Goal: Information Seeking & Learning: Check status

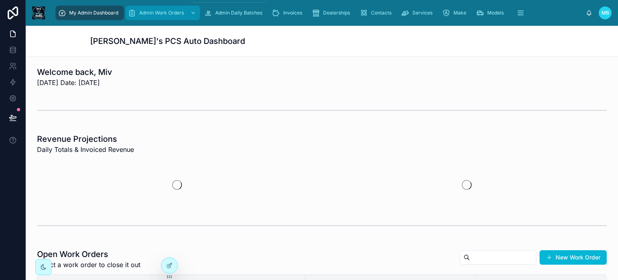
click at [159, 12] on span "Admin Work Orders" at bounding box center [161, 13] width 45 height 6
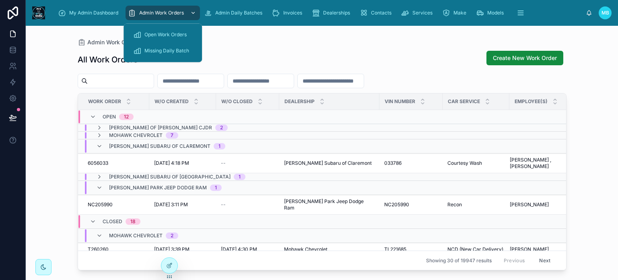
click at [156, 9] on div "Admin Work Orders" at bounding box center [163, 12] width 70 height 13
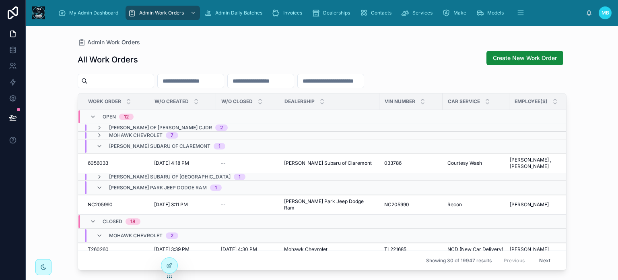
click at [134, 83] on input "text" at bounding box center [121, 80] width 66 height 11
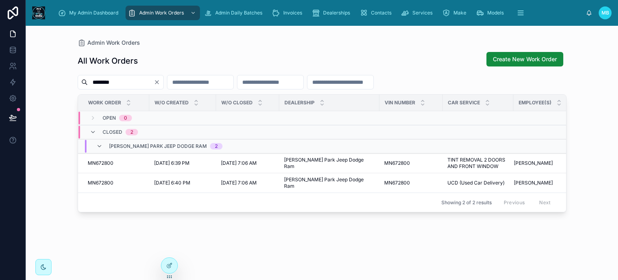
type input "********"
click at [294, 12] on span "Invoices" at bounding box center [292, 13] width 19 height 6
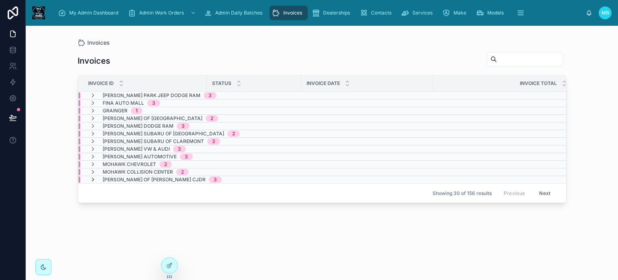
click at [92, 179] on icon at bounding box center [93, 179] width 6 height 6
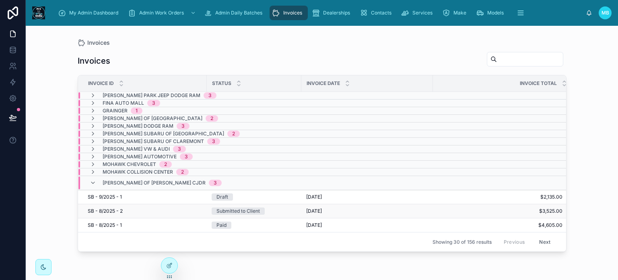
click at [236, 210] on div "Submitted to Client" at bounding box center [237, 210] width 43 height 7
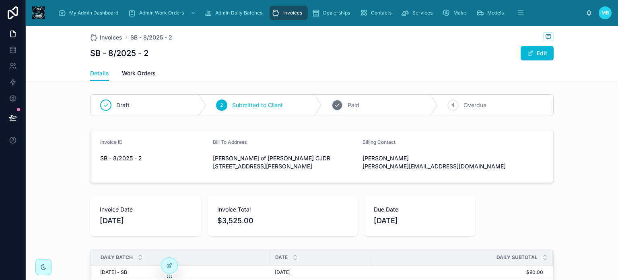
click at [336, 110] on div "3" at bounding box center [336, 104] width 11 height 11
click at [277, 12] on icon "scrollable content" at bounding box center [276, 13] width 8 height 8
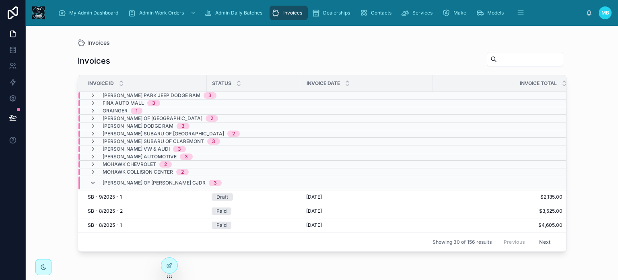
click at [91, 179] on icon at bounding box center [93, 182] width 6 height 6
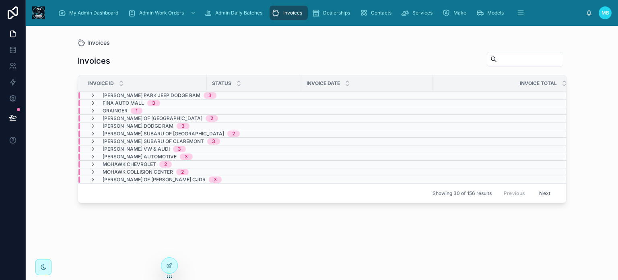
click at [92, 104] on icon at bounding box center [93, 103] width 6 height 6
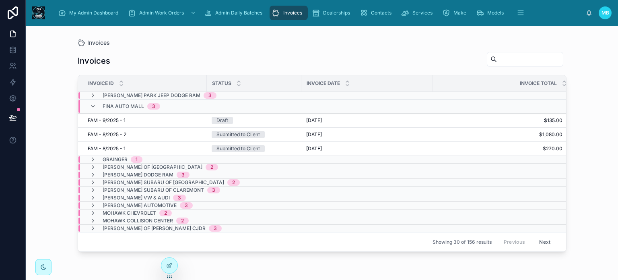
click at [547, 242] on button "Next" at bounding box center [544, 241] width 23 height 12
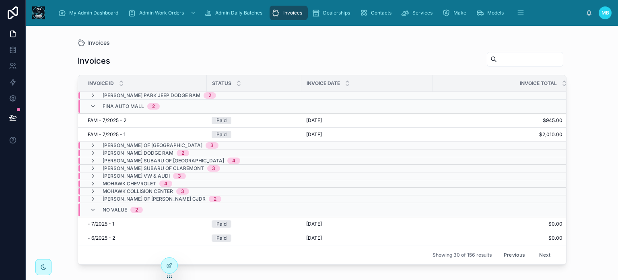
click at [513, 252] on button "Previous" at bounding box center [514, 254] width 32 height 12
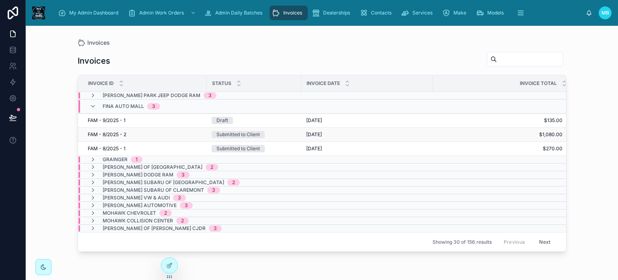
click at [245, 132] on div "Submitted to Client" at bounding box center [237, 134] width 43 height 7
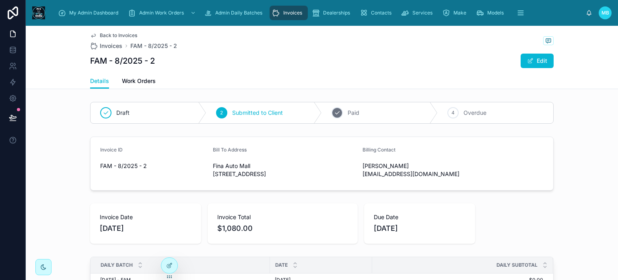
click at [335, 112] on icon at bounding box center [337, 112] width 4 height 3
click at [297, 12] on span "Invoices" at bounding box center [292, 13] width 19 height 6
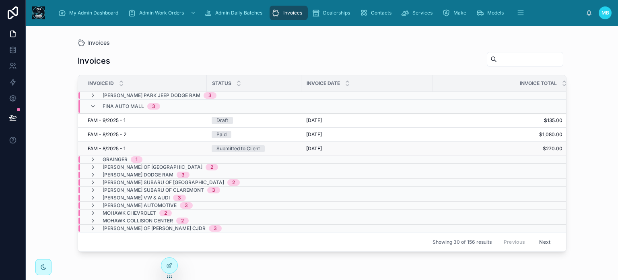
click at [240, 150] on div "Submitted to Client" at bounding box center [237, 148] width 43 height 7
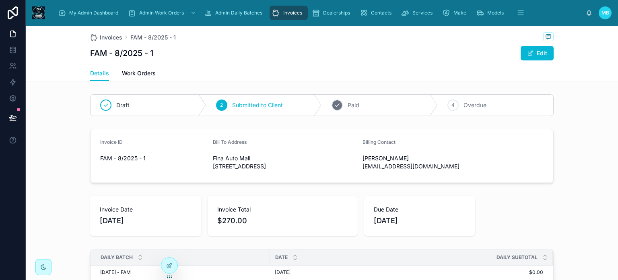
click at [335, 106] on icon at bounding box center [337, 105] width 4 height 3
click at [288, 11] on span "Invoices" at bounding box center [292, 13] width 19 height 6
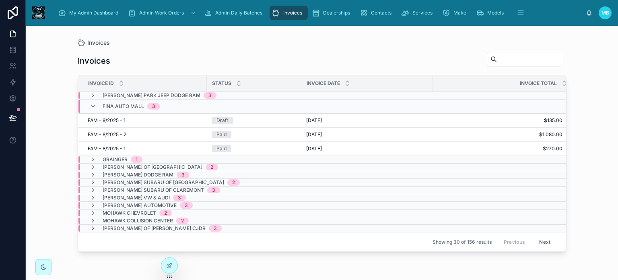
click at [153, 94] on span "[PERSON_NAME] Park Jeep Dodge Ram" at bounding box center [152, 95] width 98 height 6
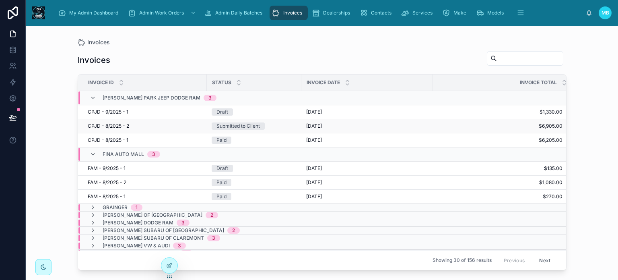
click at [246, 128] on div "Submitted to Client" at bounding box center [237, 125] width 43 height 7
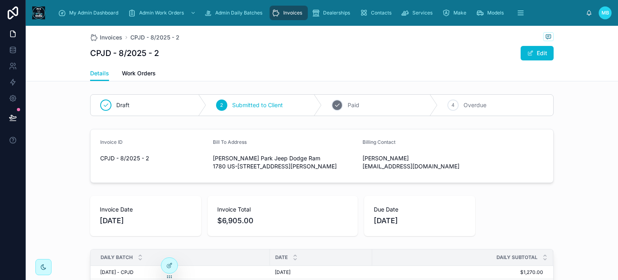
click at [334, 105] on icon at bounding box center [337, 105] width 6 height 6
click at [287, 15] on span "Invoices" at bounding box center [292, 13] width 19 height 6
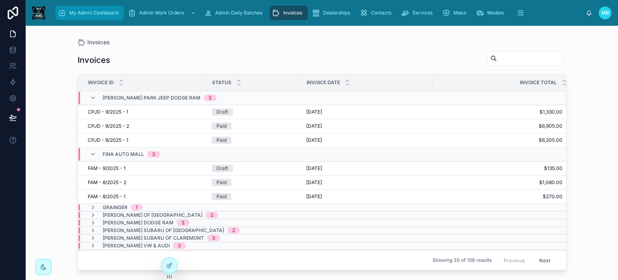
click at [77, 14] on span "My Admin Dashboard" at bounding box center [93, 13] width 49 height 6
